Goal: Information Seeking & Learning: Learn about a topic

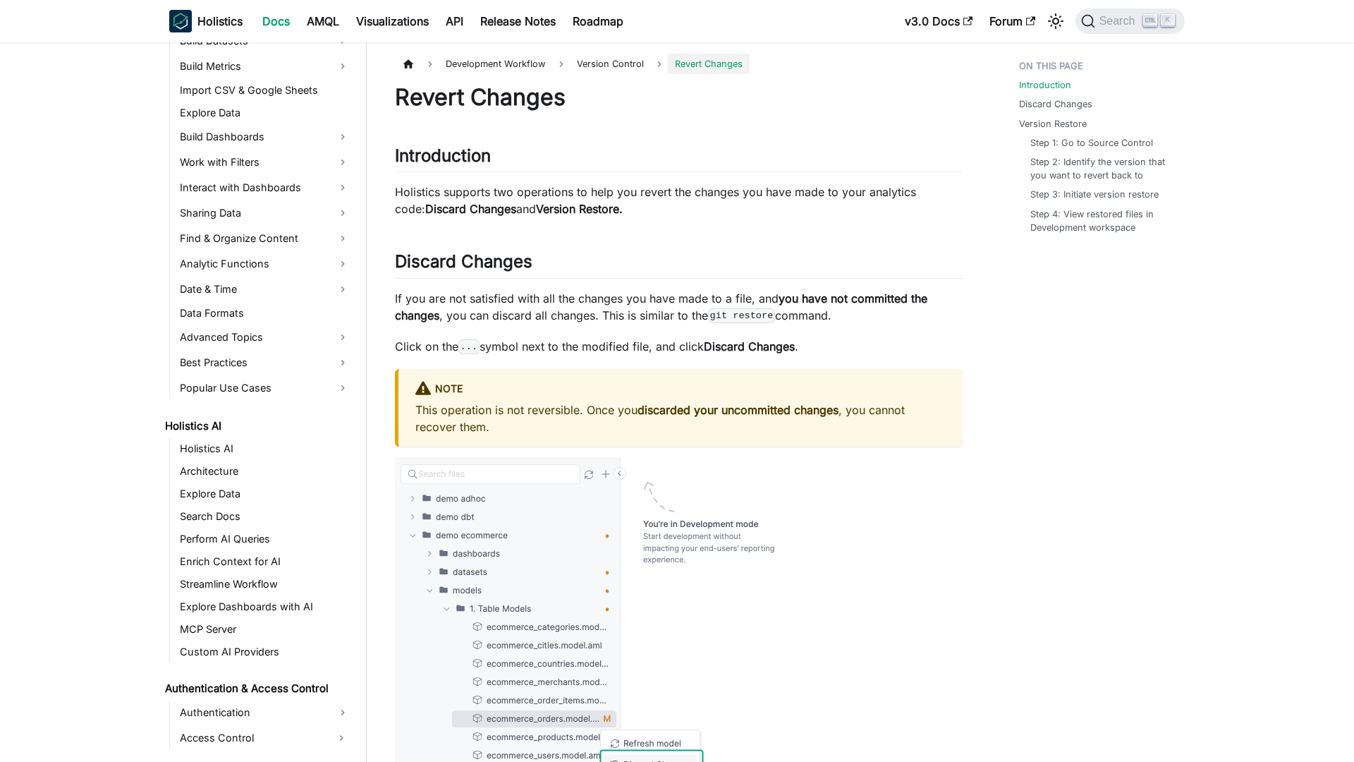
scroll to position [638, 0]
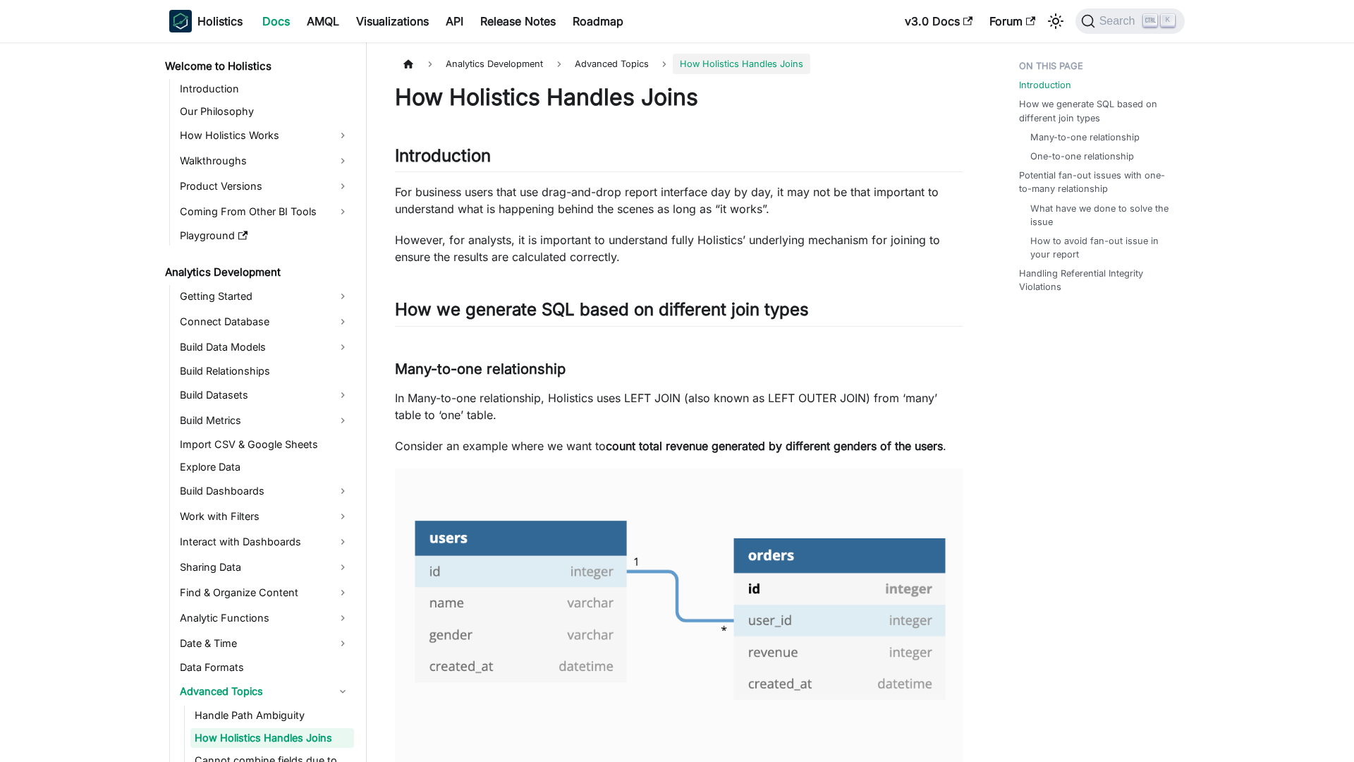
scroll to position [130, 0]
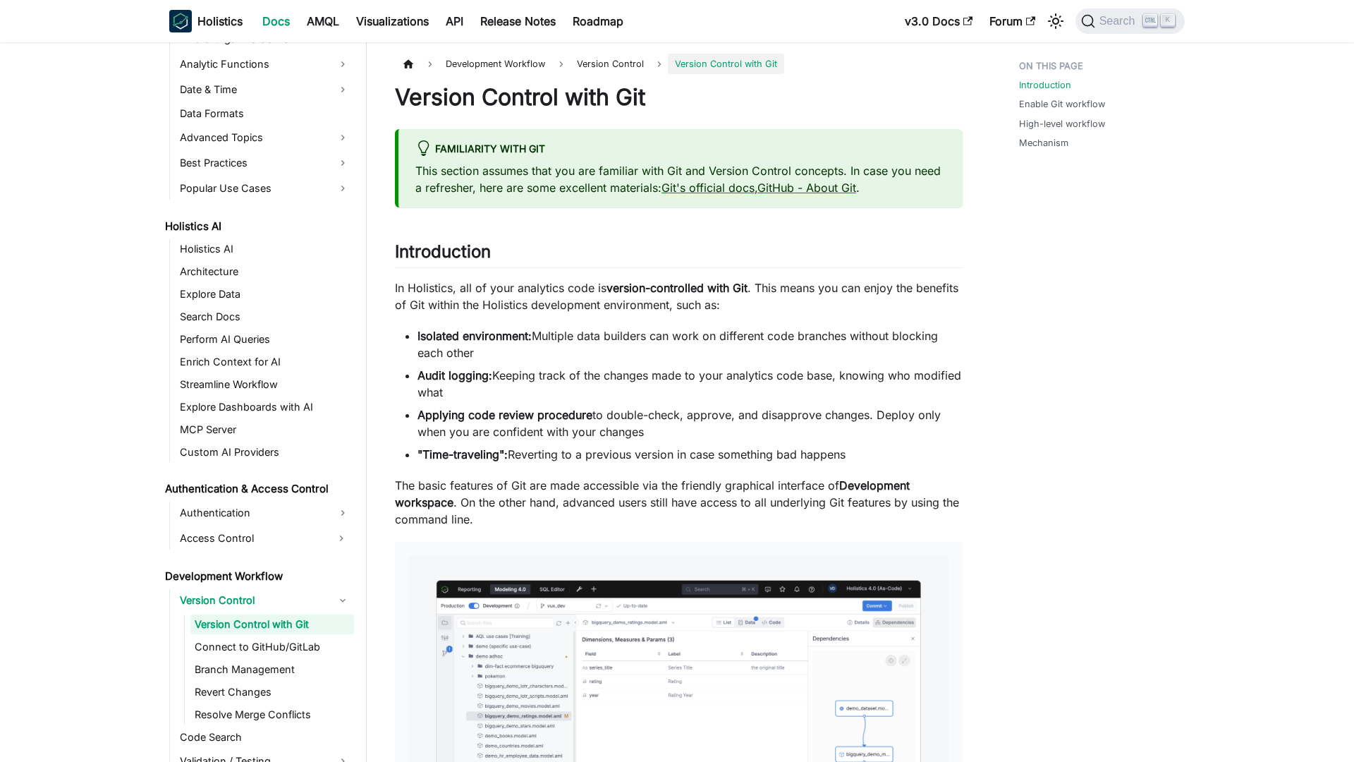
scroll to position [570, 0]
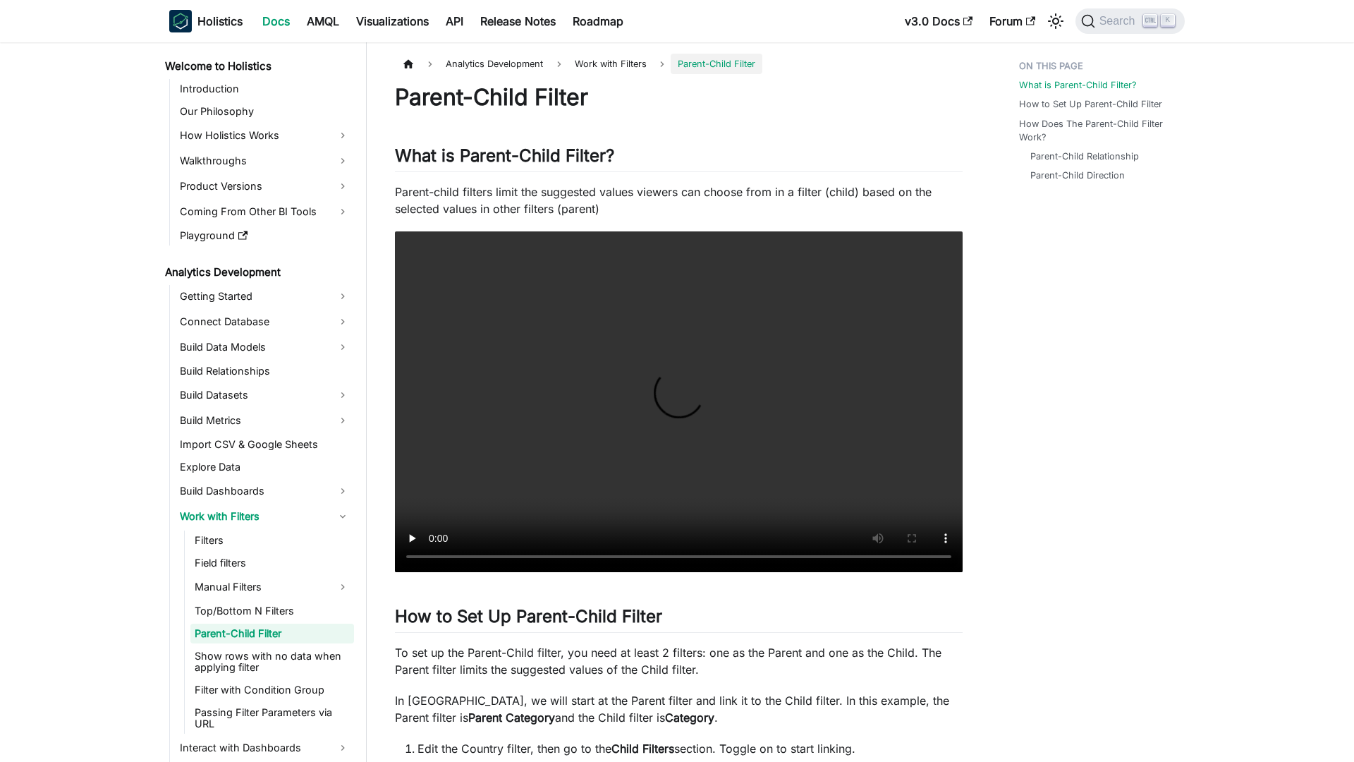
scroll to position [25, 0]
